Goal: Task Accomplishment & Management: Manage account settings

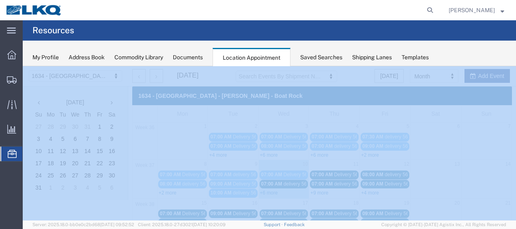
scroll to position [41, 0]
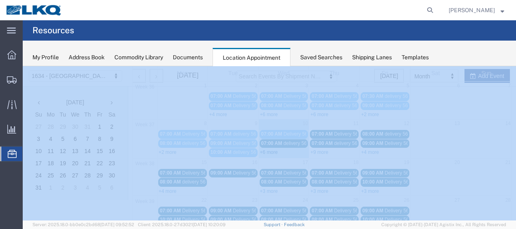
click at [264, 151] on link "+6 more" at bounding box center [269, 152] width 18 height 6
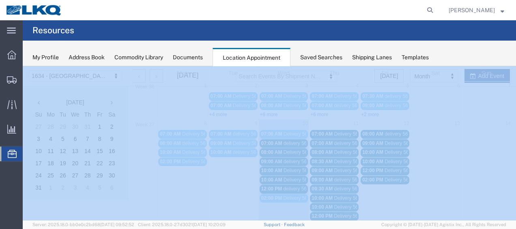
click at [277, 168] on span "10:00 AM" at bounding box center [271, 171] width 21 height 6
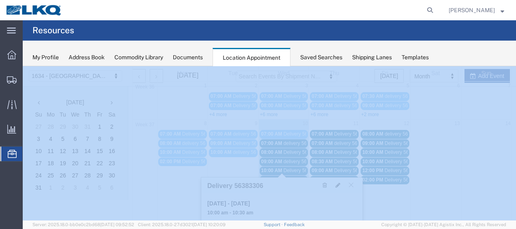
click at [293, 177] on span "Delivery 56397341" at bounding box center [304, 180] width 40 height 6
click at [286, 159] on span "delivery 56691736" at bounding box center [303, 162] width 39 height 6
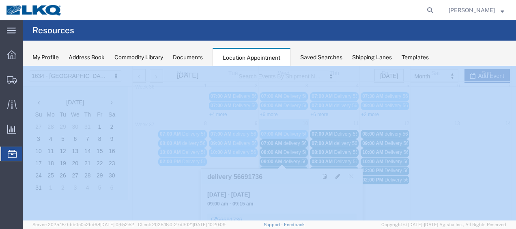
click at [288, 140] on span "delivery 56729446" at bounding box center [303, 143] width 39 height 6
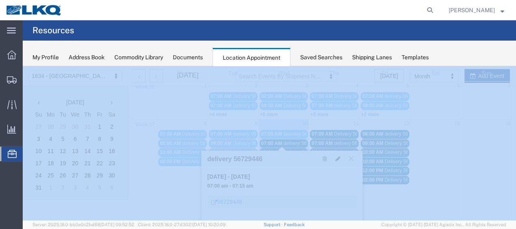
click at [337, 158] on icon at bounding box center [337, 159] width 5 height 6
select select "100"
select select "1"
select select
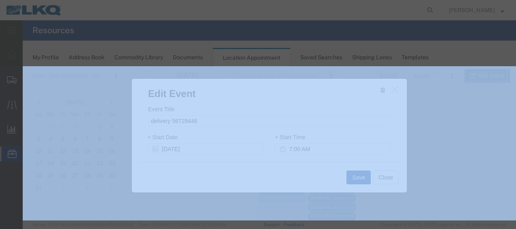
click at [403, 159] on div at bounding box center [269, 143] width 493 height 154
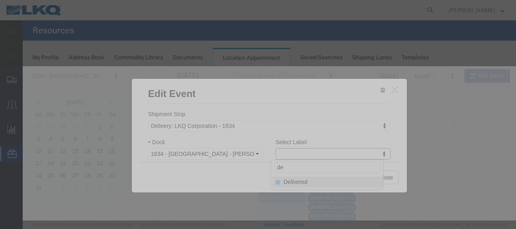
type input "de"
select select "40"
click at [359, 176] on button "Save" at bounding box center [358, 177] width 24 height 14
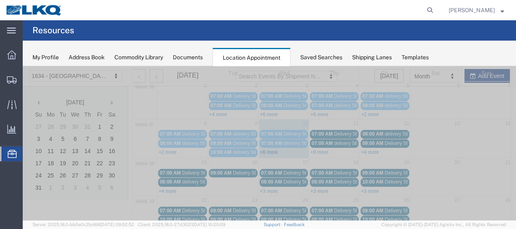
click at [268, 150] on link "+6 more" at bounding box center [269, 152] width 18 height 6
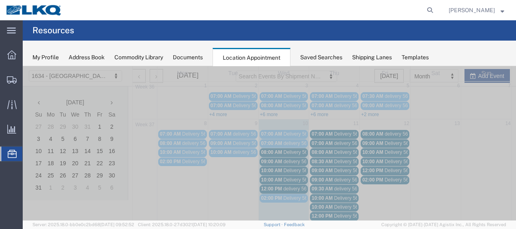
click at [281, 151] on div "08:00 AM Delivery 56397344" at bounding box center [283, 152] width 45 height 6
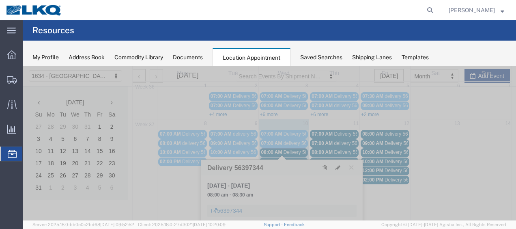
click at [289, 157] on link "09:00 AM delivery 56691736" at bounding box center [284, 161] width 49 height 9
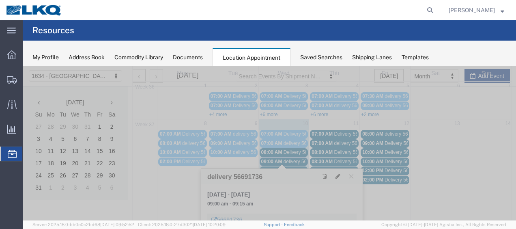
click at [294, 166] on link "10:00 AM Delivery 56383306" at bounding box center [284, 170] width 49 height 9
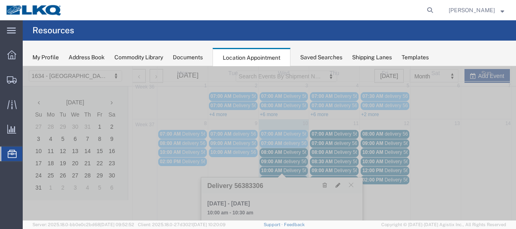
click at [295, 176] on link "10:00 AM Delivery 56397341" at bounding box center [284, 180] width 49 height 9
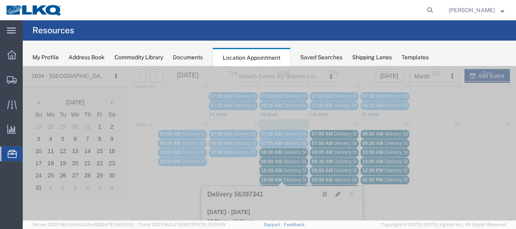
click at [294, 186] on span "delivery 56701028" at bounding box center [302, 189] width 39 height 6
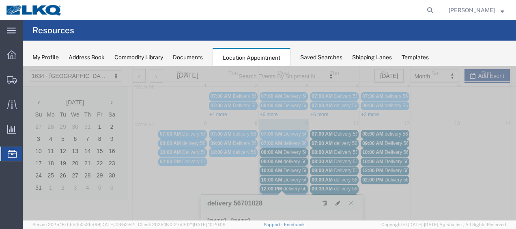
click at [337, 202] on icon at bounding box center [337, 203] width 5 height 6
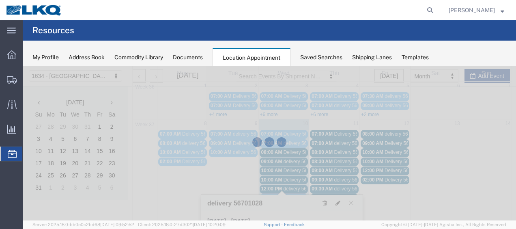
select select "100"
select select "1"
select select
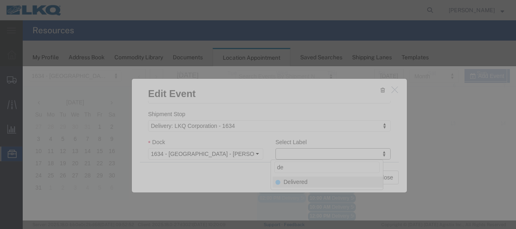
type input "de"
select select "40"
click at [352, 176] on button "Save" at bounding box center [358, 177] width 24 height 14
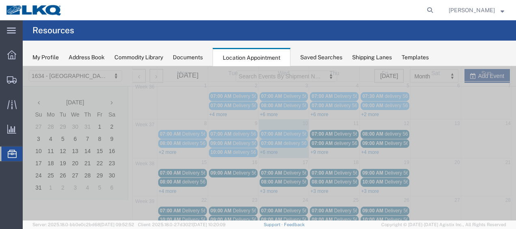
click at [269, 150] on link "+6 more" at bounding box center [269, 152] width 18 height 6
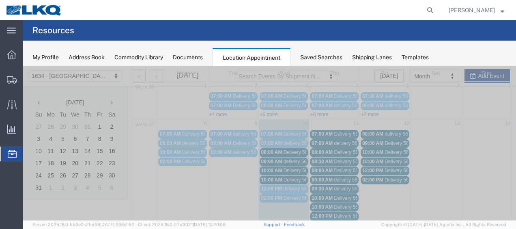
click at [274, 149] on span "08:00 AM" at bounding box center [271, 152] width 21 height 6
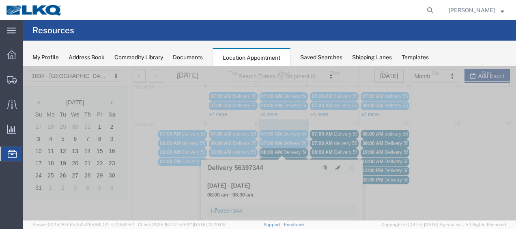
click at [338, 167] on icon at bounding box center [337, 168] width 5 height 6
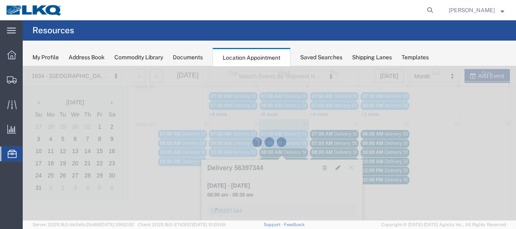
select select "100"
select select "1"
select select
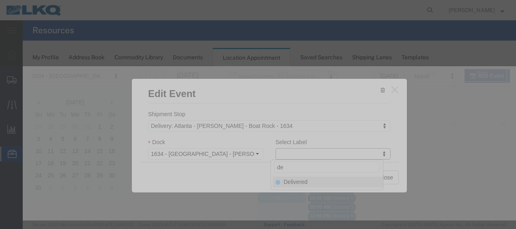
type input "de"
select select "40"
click at [354, 178] on button "Save" at bounding box center [358, 177] width 24 height 14
